Goal: Task Accomplishment & Management: Use online tool/utility

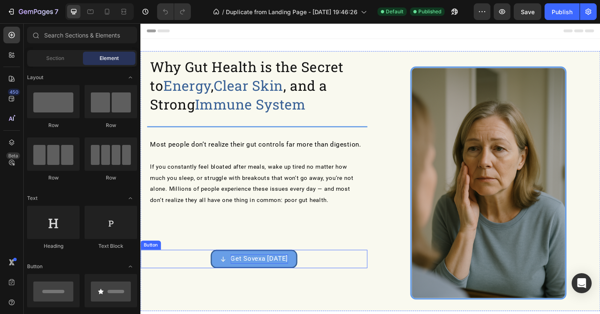
click at [262, 276] on span "Get Sovexa [DATE]" at bounding box center [269, 280] width 63 height 8
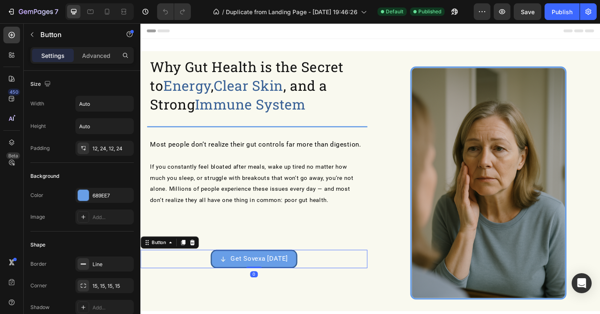
click at [228, 277] on icon at bounding box center [230, 280] width 7 height 7
click at [234, 278] on icon at bounding box center [230, 280] width 7 height 7
click at [232, 280] on icon at bounding box center [230, 280] width 7 height 7
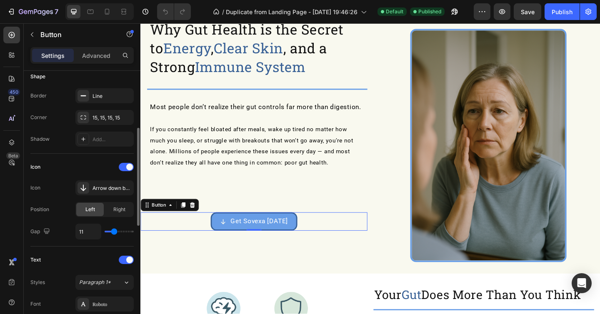
scroll to position [169, 0]
click at [127, 168] on span at bounding box center [129, 166] width 7 height 7
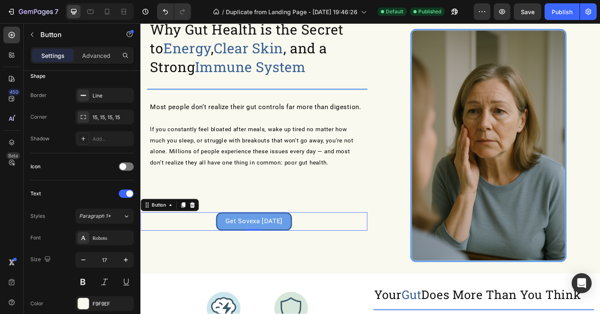
click at [261, 231] on link "Get Sovexa [DATE]" at bounding box center [264, 239] width 83 height 20
click at [258, 237] on span "Get Sovexa [DATE]" at bounding box center [264, 239] width 63 height 8
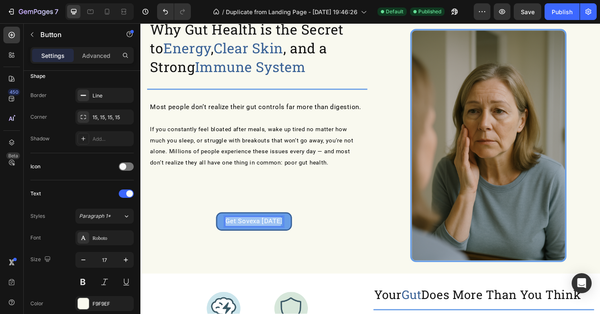
click at [258, 237] on span "Get Sovexa [DATE]" at bounding box center [264, 239] width 63 height 8
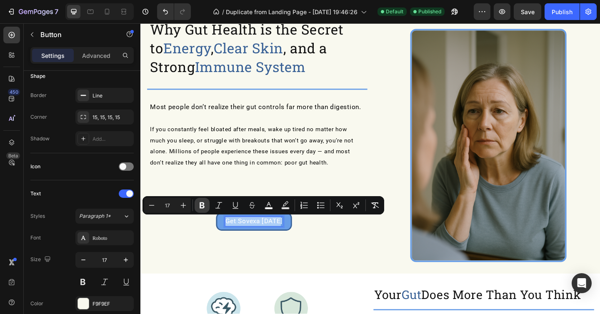
click at [203, 203] on icon "Editor contextual toolbar" at bounding box center [202, 206] width 5 height 6
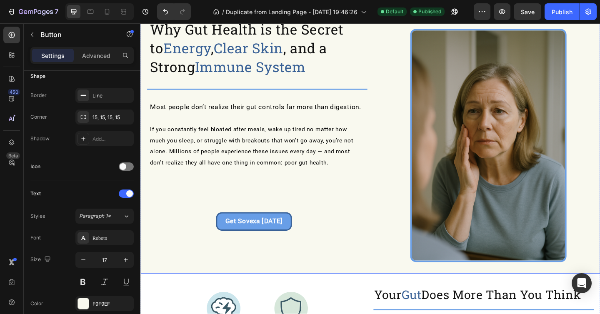
click at [257, 203] on div "Get Sovexa [DATE] Button 0" at bounding box center [264, 219] width 247 height 62
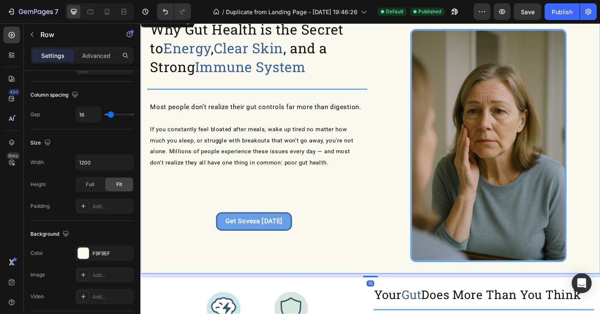
scroll to position [0, 0]
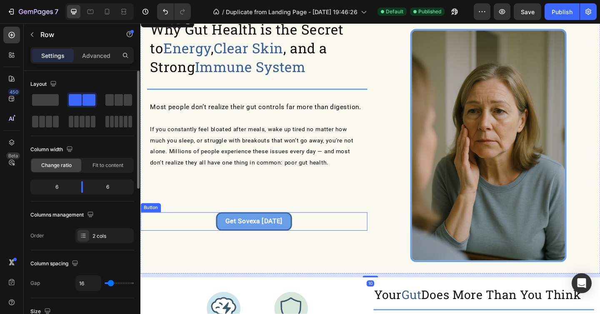
click at [297, 238] on link "Get Sovexa [DATE]" at bounding box center [264, 239] width 83 height 20
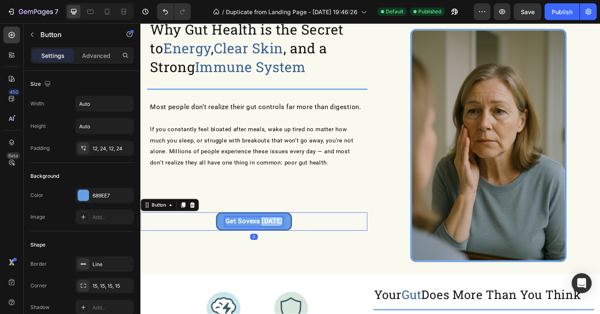
click at [291, 238] on strong "Get Sovexa [DATE]" at bounding box center [264, 239] width 63 height 8
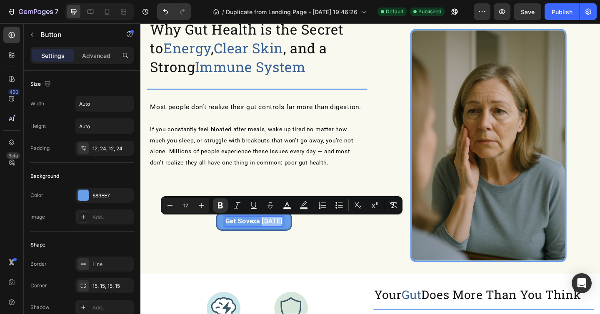
click at [291, 239] on strong "Get Sovexa [DATE]" at bounding box center [264, 239] width 63 height 8
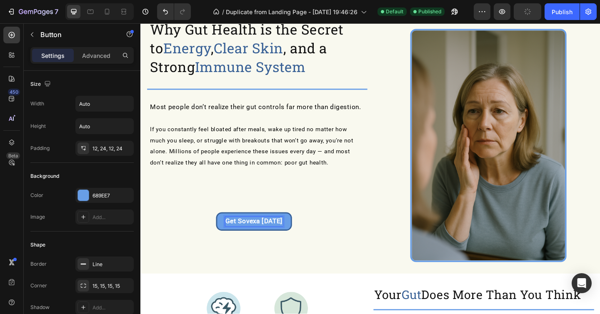
click at [293, 238] on strong "Get Sovexa [DATE]" at bounding box center [264, 239] width 63 height 8
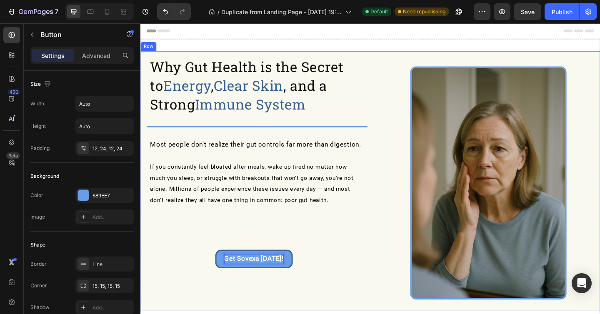
click at [353, 262] on div "Get Sovexa [DATE]! Button 0" at bounding box center [264, 259] width 247 height 62
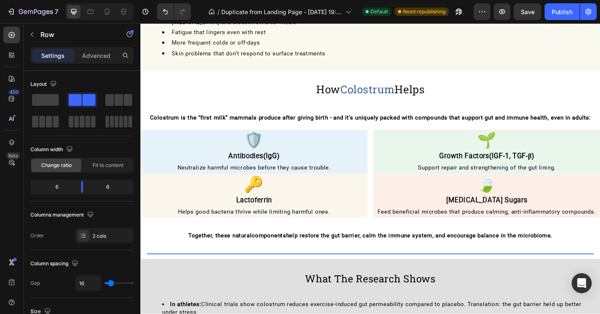
scroll to position [667, 0]
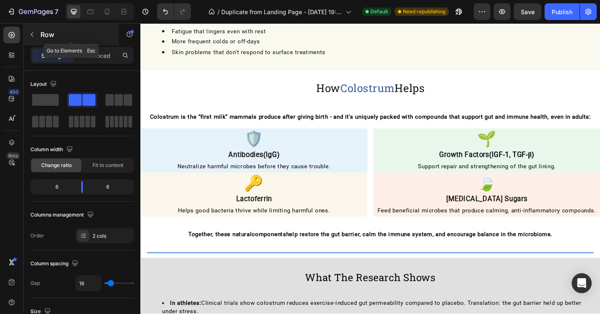
click at [33, 26] on div "Row" at bounding box center [71, 35] width 95 height 22
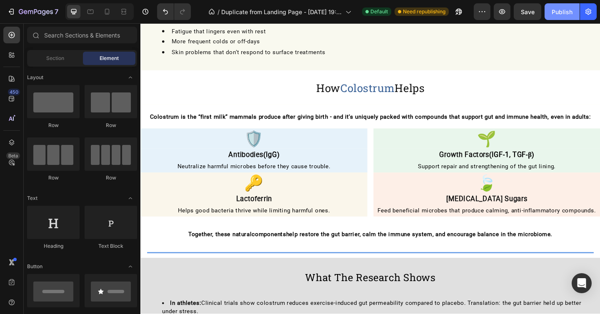
click at [562, 15] on div "Publish" at bounding box center [562, 12] width 21 height 9
